Goal: Transaction & Acquisition: Purchase product/service

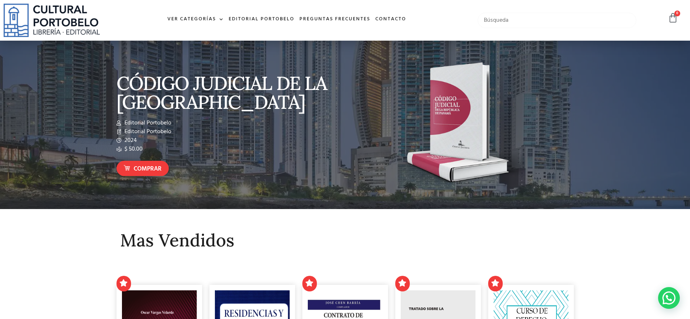
click at [562, 14] on input "text" at bounding box center [557, 20] width 159 height 15
type input "el principe"
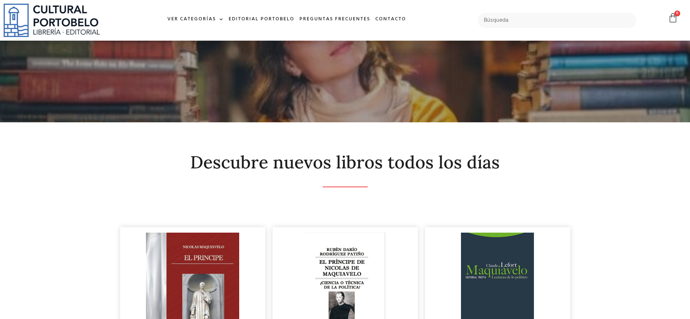
click at [214, 282] on img at bounding box center [192, 297] width 93 height 128
